Goal: Information Seeking & Learning: Learn about a topic

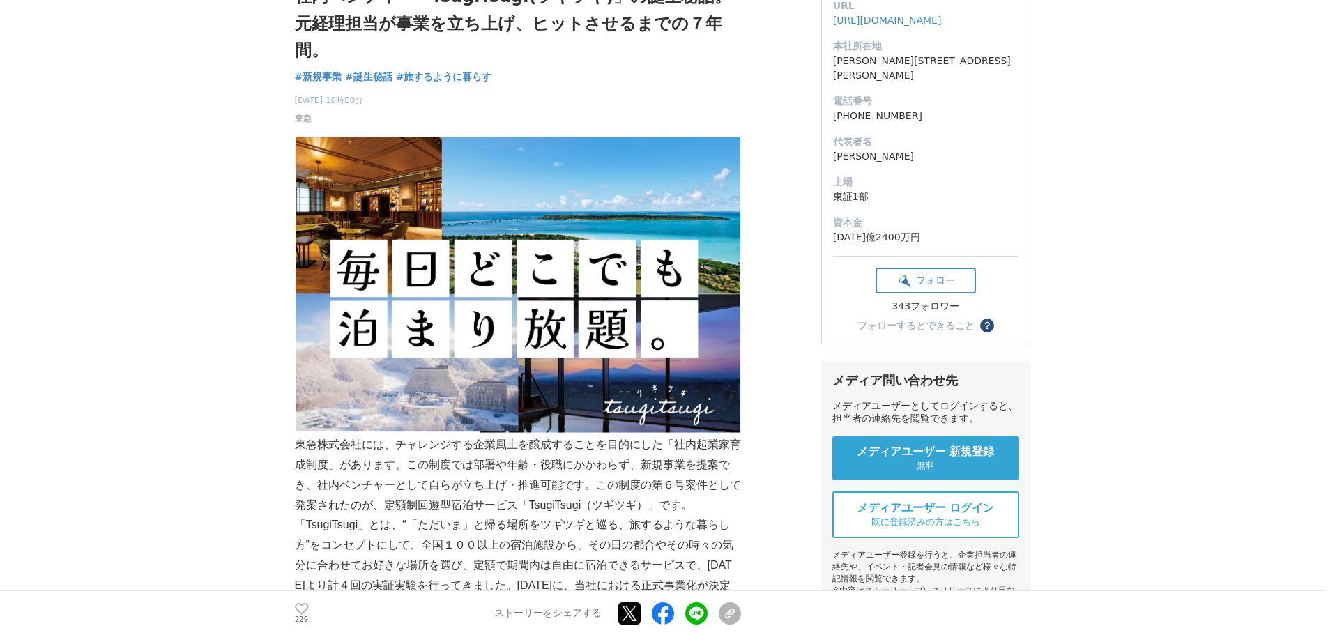
scroll to position [279, 0]
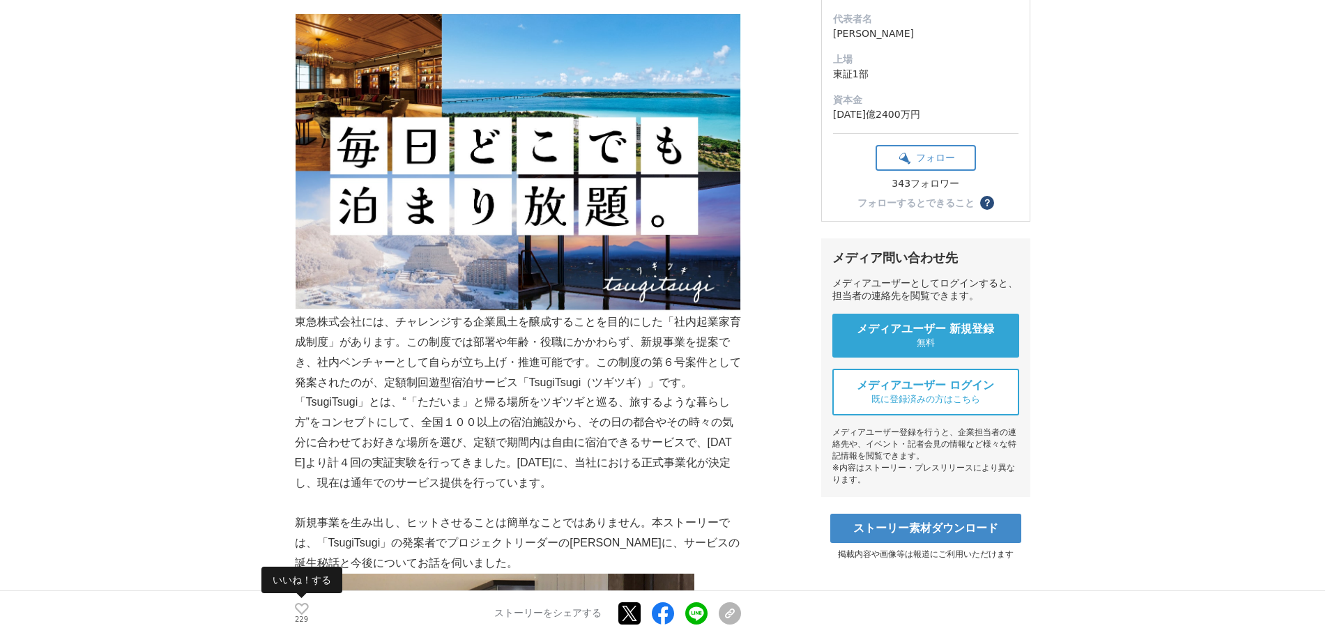
click at [298, 609] on icon at bounding box center [302, 609] width 14 height 12
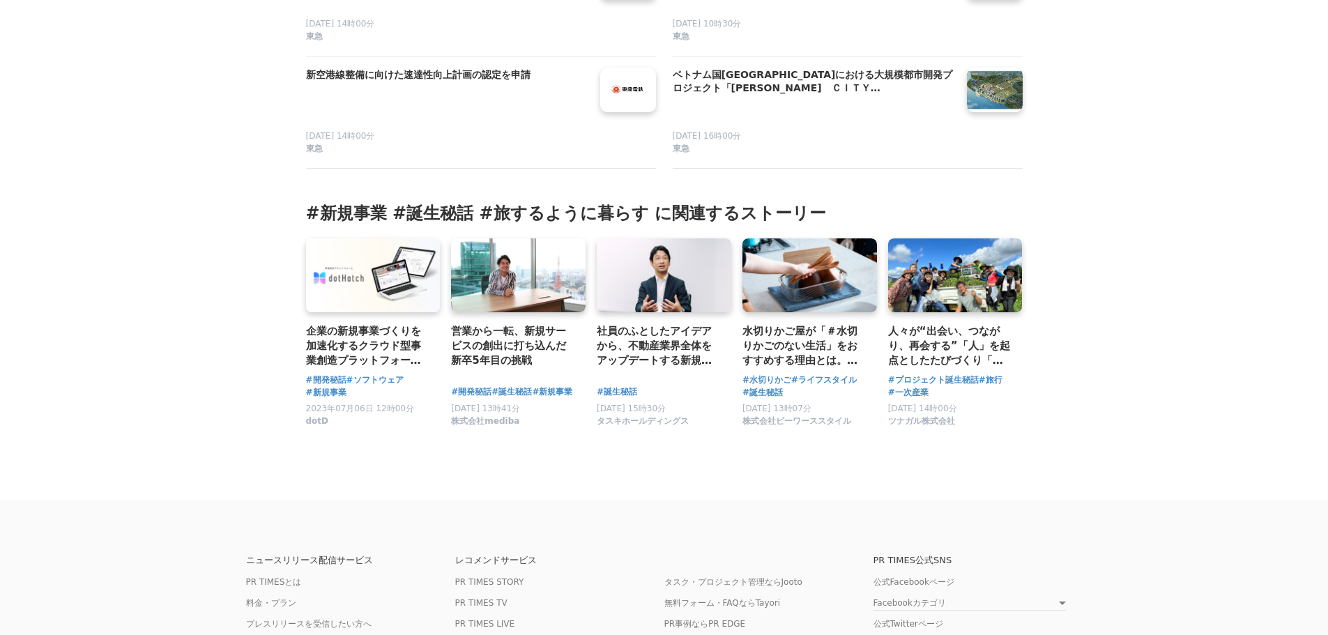
scroll to position [8787, 0]
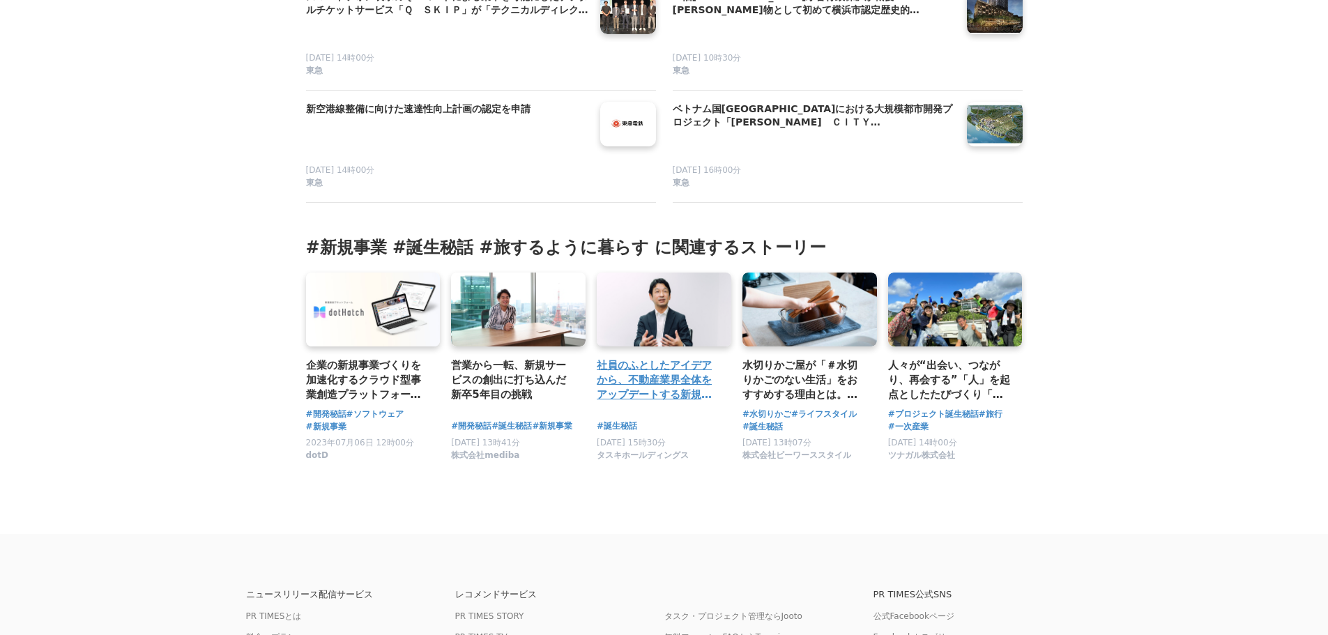
click at [638, 403] on h3 "社員のふとしたアイデアから、不動産業界全体をアップデートする新規事業が誕生した背景とは" at bounding box center [658, 380] width 123 height 45
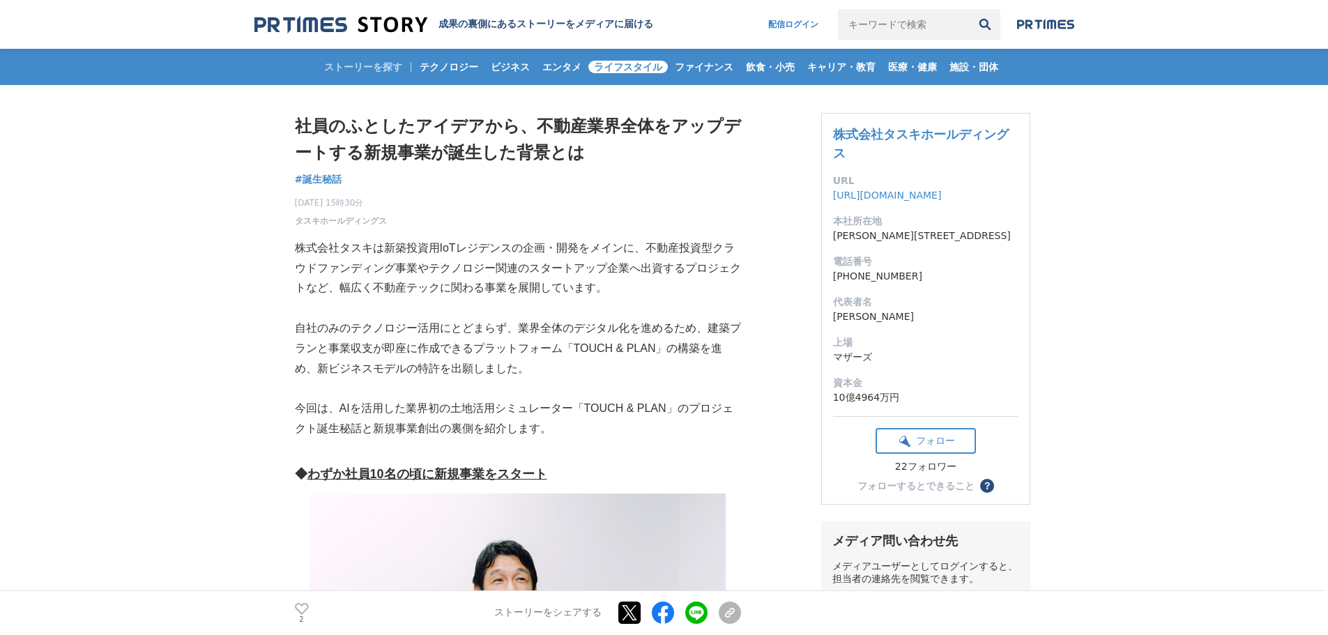
click at [637, 70] on span "ライフスタイル" at bounding box center [628, 67] width 79 height 13
click at [543, 67] on span "エンタメ" at bounding box center [562, 67] width 50 height 13
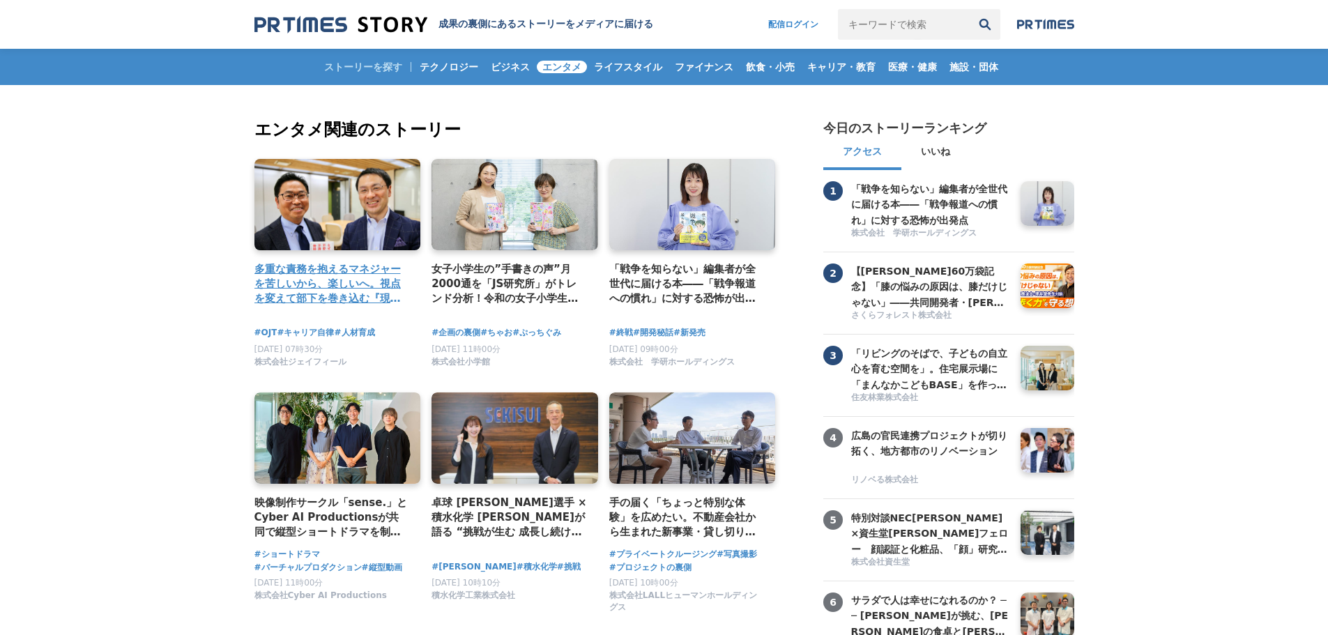
click at [324, 285] on h4 "多重な責務を抱えるマネジャーを苦しいから、楽しいへ。視点を変えて部下を巻き込む『現代マネジャーの入門書』出版の裏側。" at bounding box center [333, 284] width 156 height 45
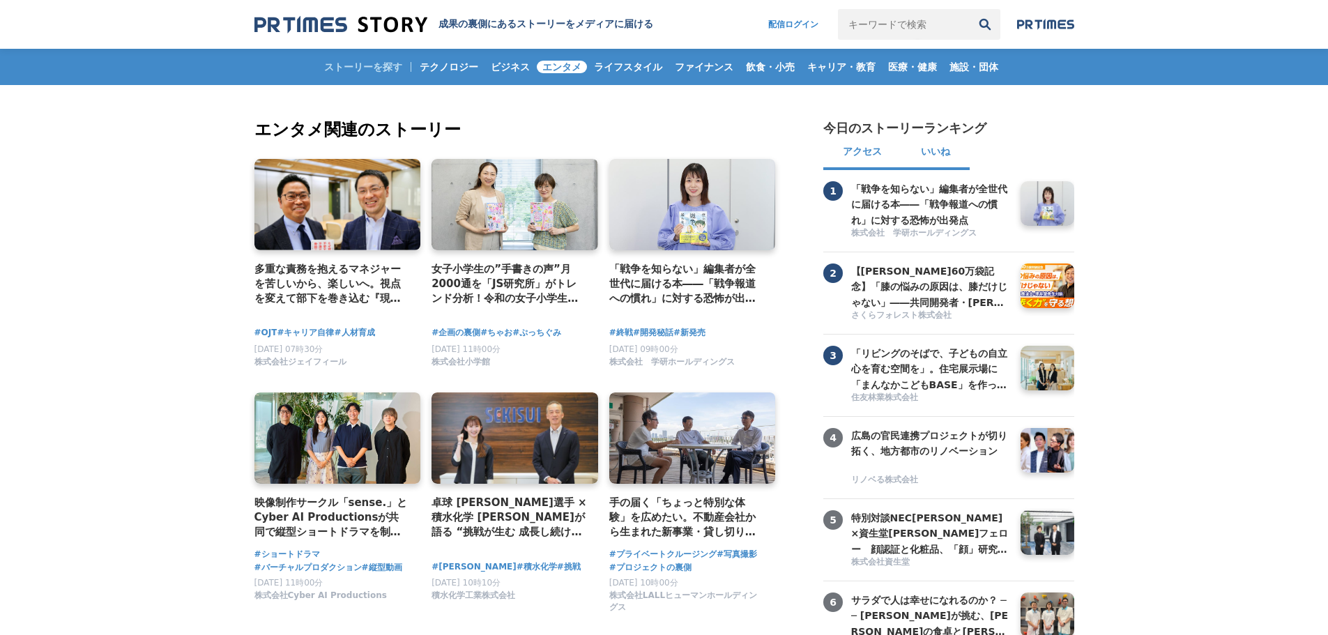
click at [922, 146] on button "いいね" at bounding box center [936, 153] width 68 height 33
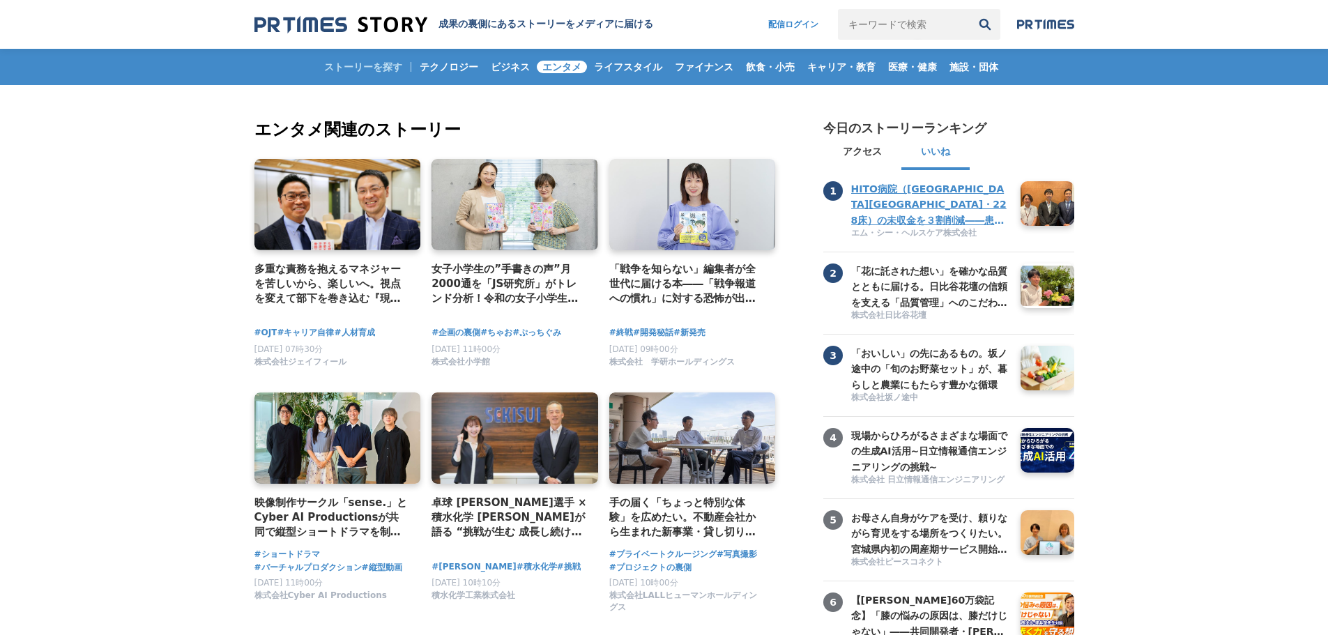
click at [880, 196] on h3 "HITO病院（[GEOGRAPHIC_DATA][GEOGRAPHIC_DATA]・228床）の未収金を３割削減――患者にも現場にも優しい入院医療費の未収金対…" at bounding box center [930, 204] width 159 height 47
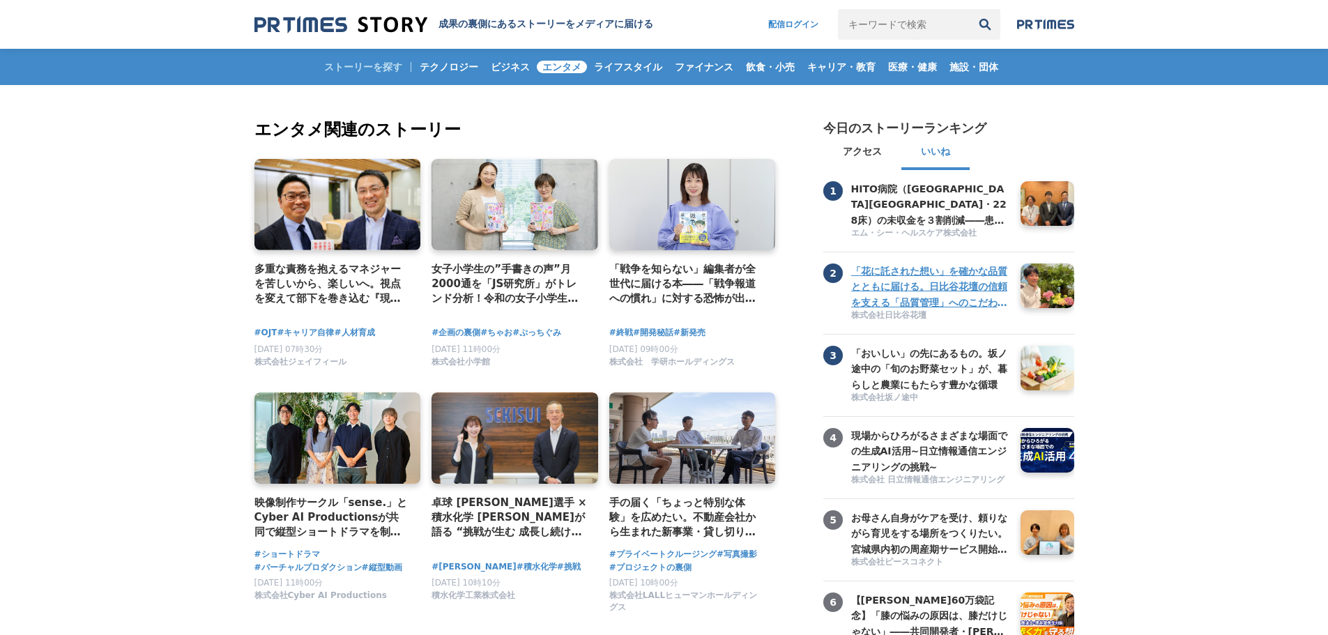
click at [911, 310] on h3 "「花に託された想い」を確かな品質とともに届ける。日比谷花壇の信頼を支える「品質管理」へのこだわりとは。" at bounding box center [930, 287] width 159 height 47
click at [370, 26] on img at bounding box center [341, 24] width 173 height 19
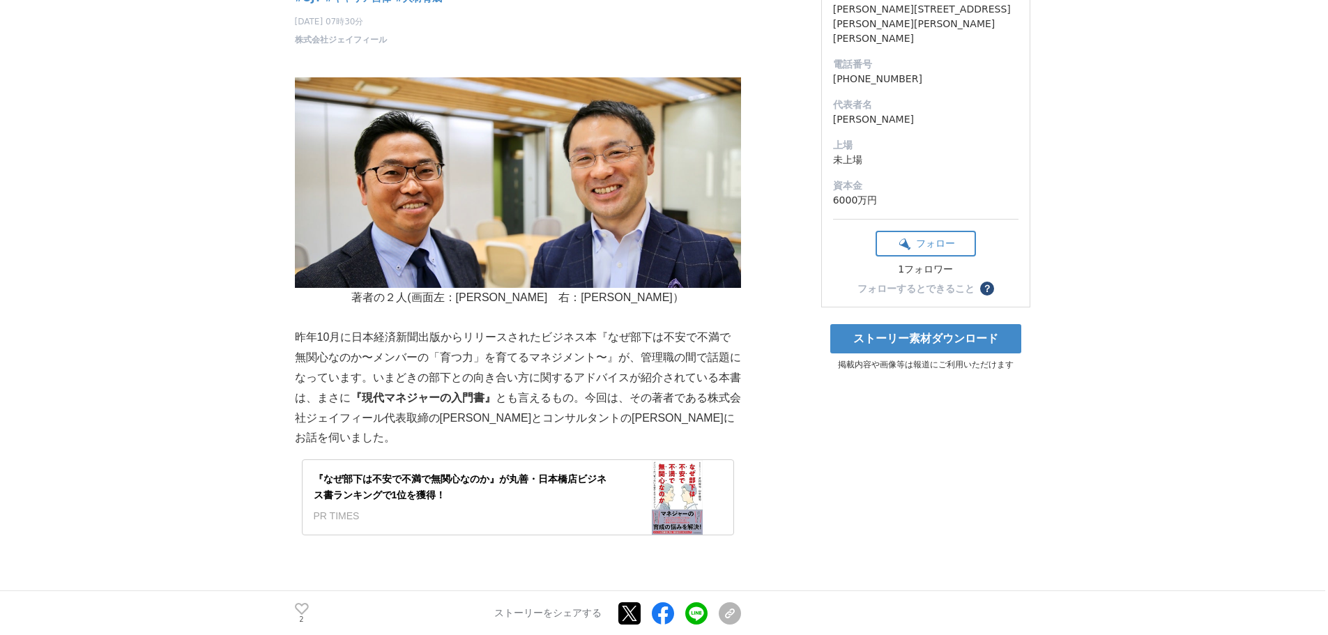
scroll to position [209, 0]
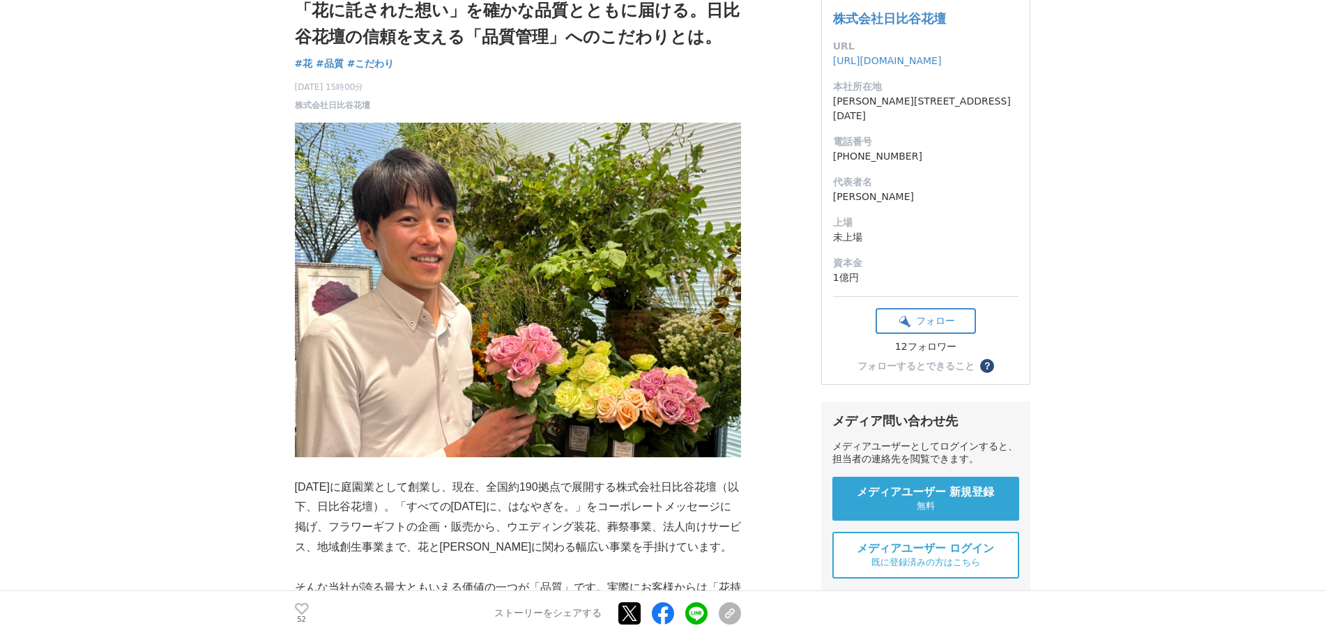
scroll to position [209, 0]
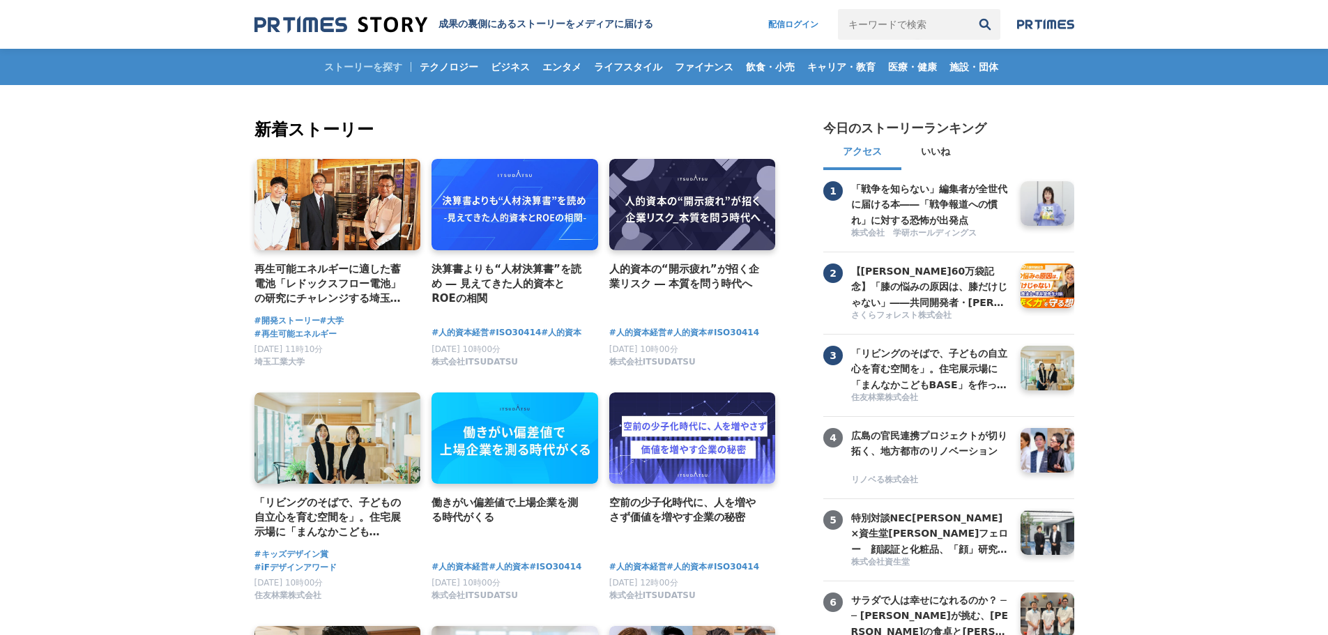
click at [953, 142] on button "いいね" at bounding box center [936, 153] width 68 height 33
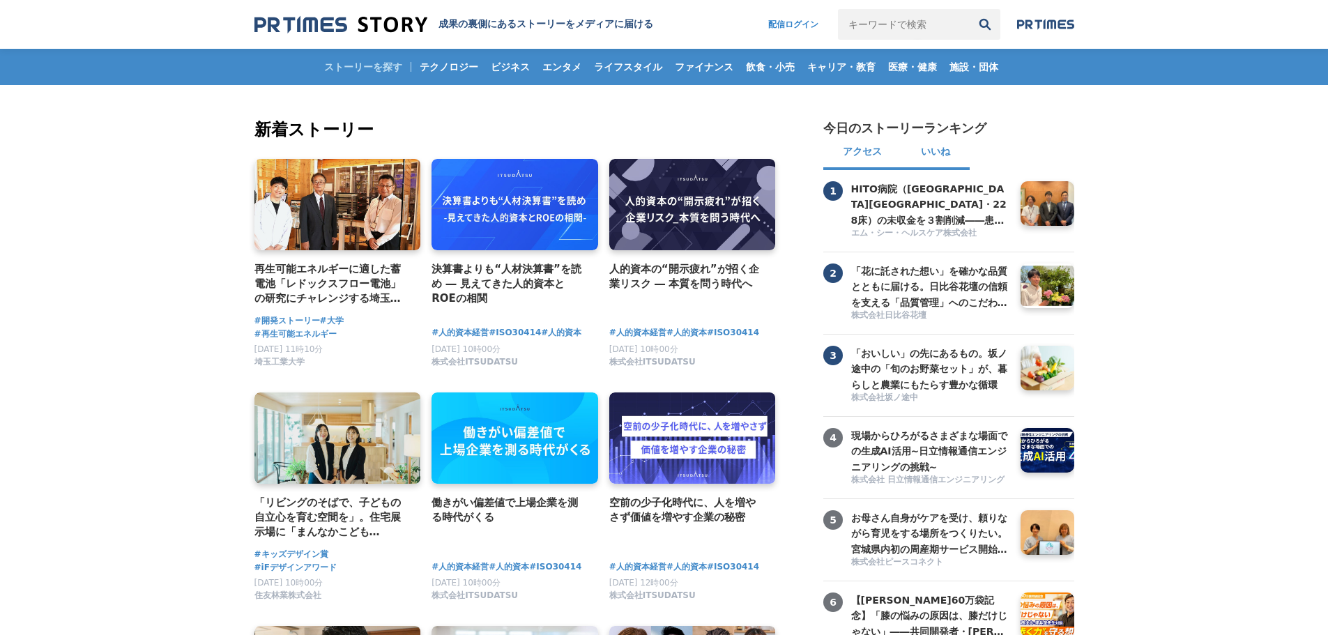
click at [859, 145] on button "アクセス" at bounding box center [863, 153] width 78 height 33
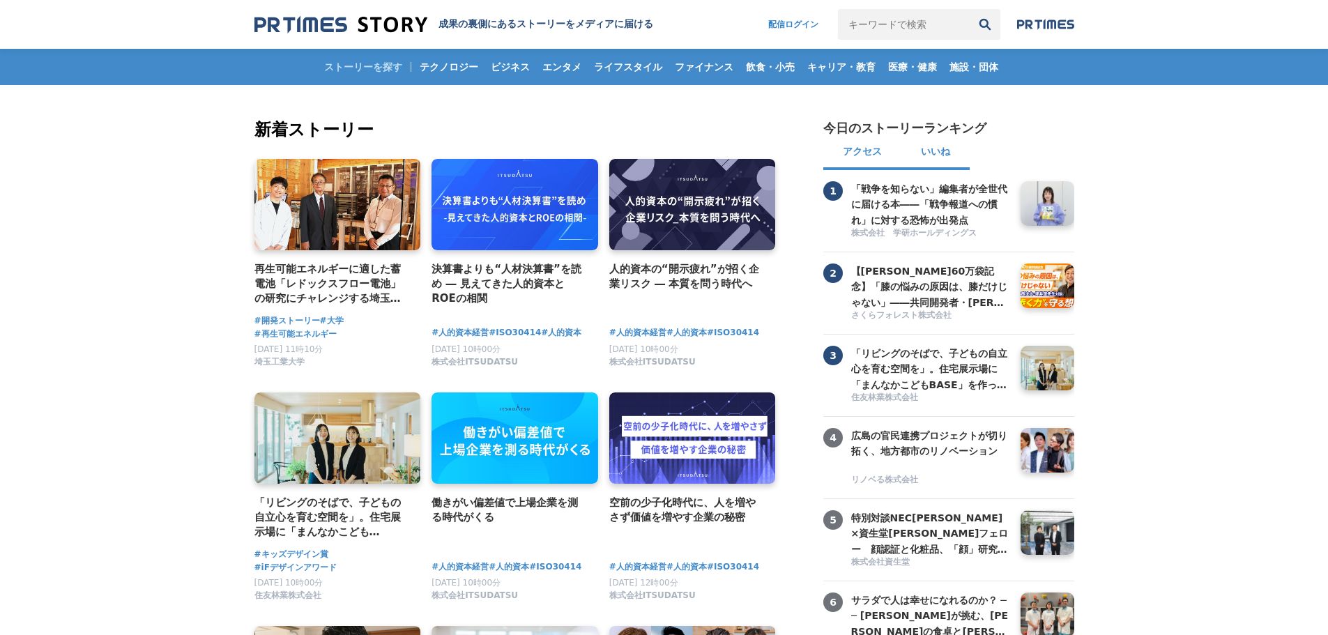
click at [913, 145] on button "いいね" at bounding box center [936, 153] width 68 height 33
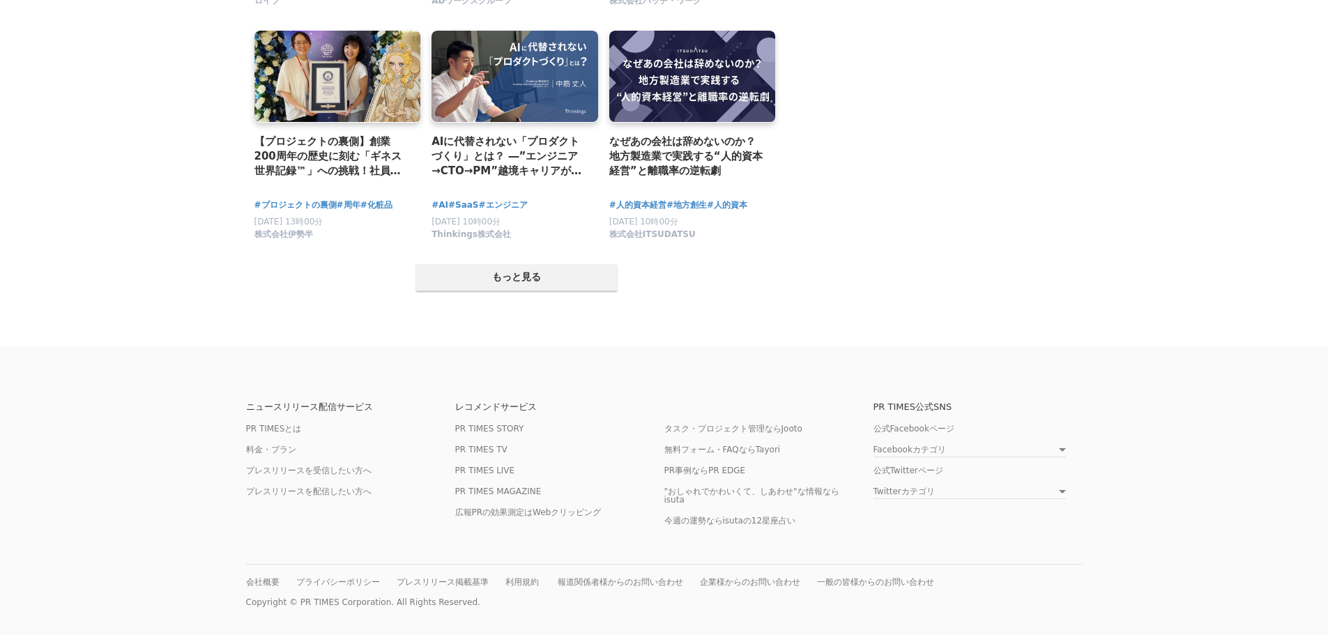
scroll to position [2732, 0]
click at [543, 271] on button "もっと見る" at bounding box center [516, 277] width 201 height 26
